Goal: Find specific page/section: Find specific page/section

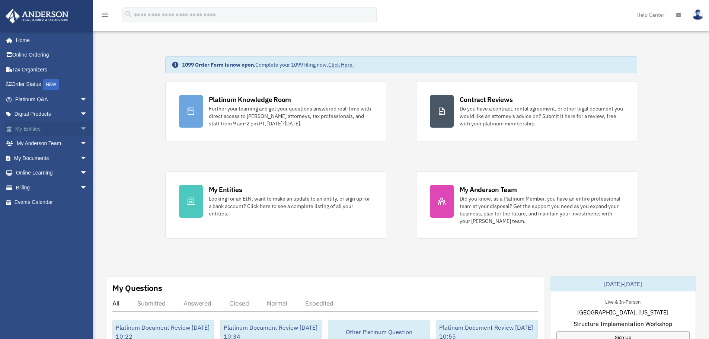
click at [80, 126] on span "arrow_drop_down" at bounding box center [87, 128] width 15 height 15
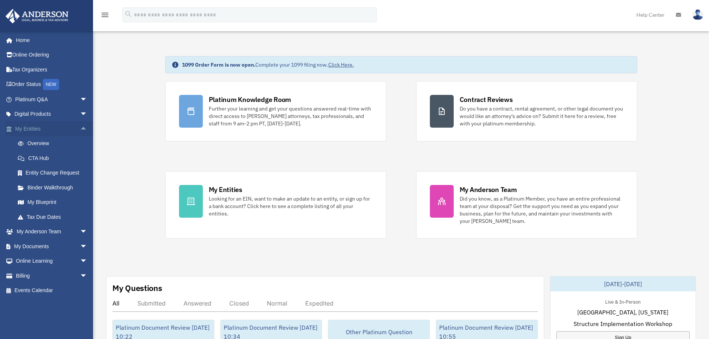
click at [80, 127] on span "arrow_drop_up" at bounding box center [87, 128] width 15 height 15
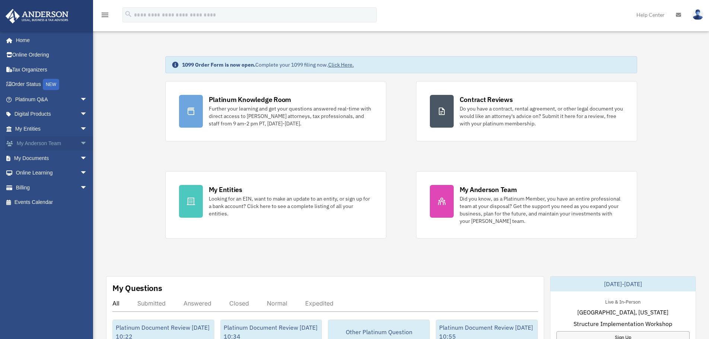
click at [80, 141] on span "arrow_drop_down" at bounding box center [87, 143] width 15 height 15
click at [80, 141] on span "arrow_drop_up" at bounding box center [87, 143] width 15 height 15
click at [80, 155] on span "arrow_drop_down" at bounding box center [87, 158] width 15 height 15
click at [45, 201] on link "Forms Library" at bounding box center [54, 202] width 88 height 15
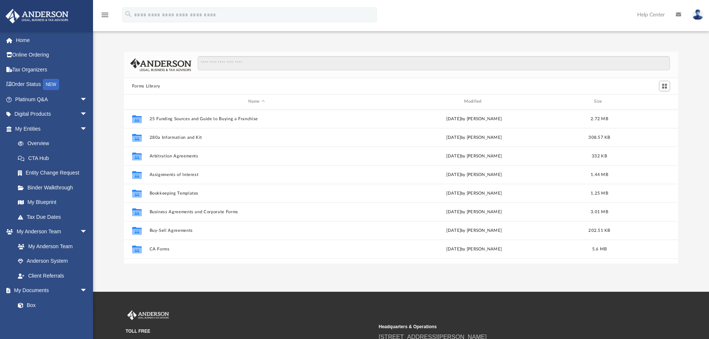
scroll to position [6, 6]
click at [246, 66] on input "Search files and folders" at bounding box center [434, 63] width 473 height 14
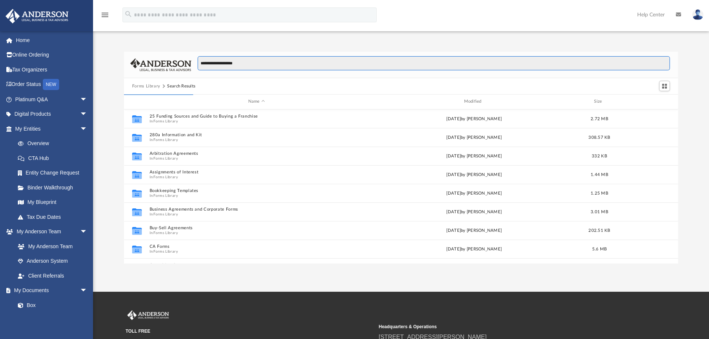
type input "**********"
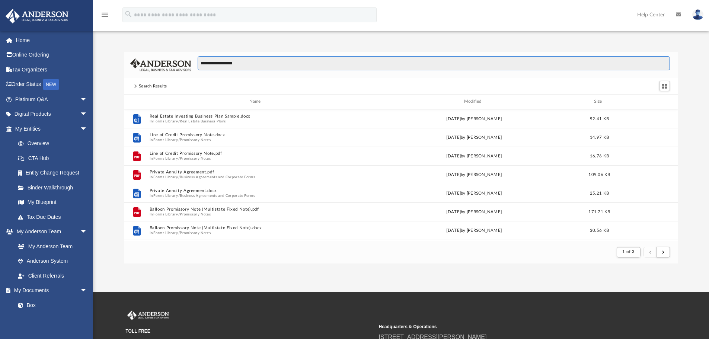
scroll to position [141, 549]
